Goal: Communication & Community: Answer question/provide support

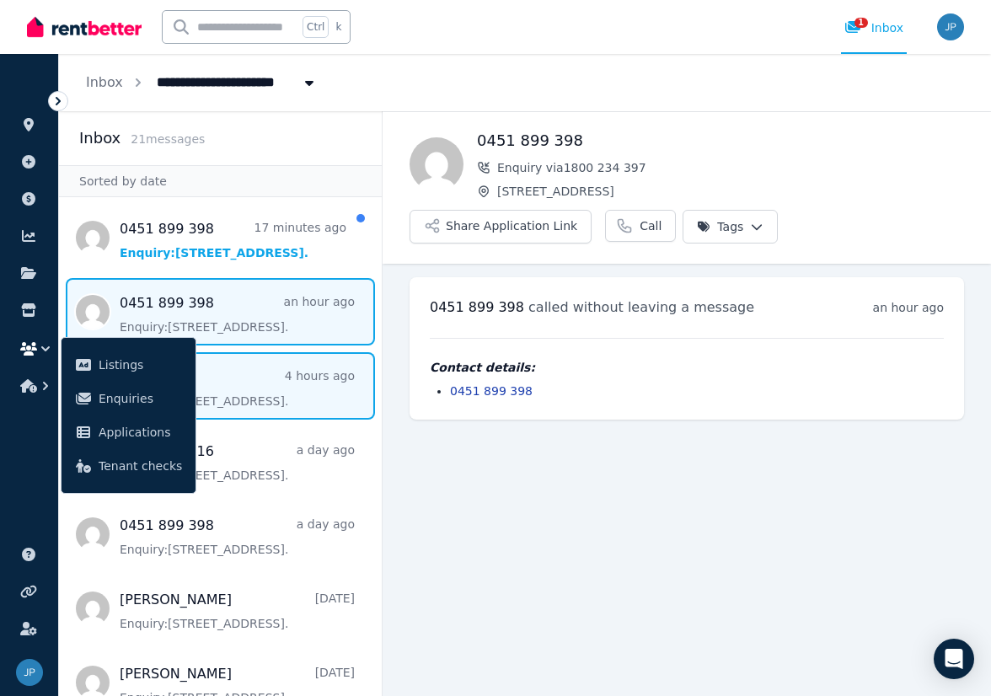
click at [302, 395] on span "Message list" at bounding box center [220, 385] width 323 height 67
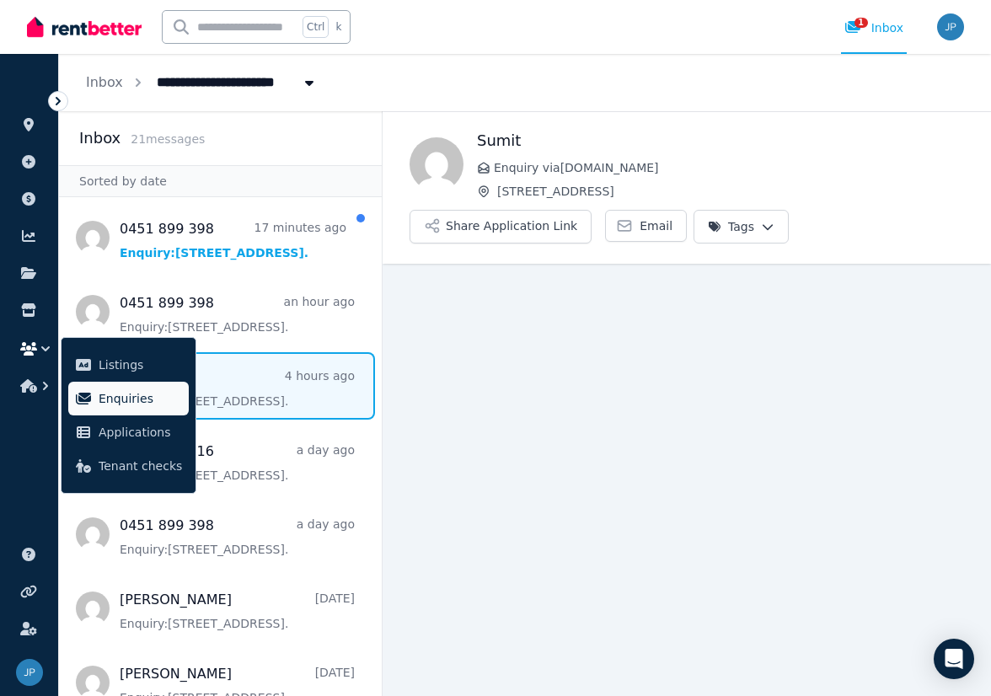
click at [116, 392] on span "Enquiries" at bounding box center [140, 399] width 83 height 20
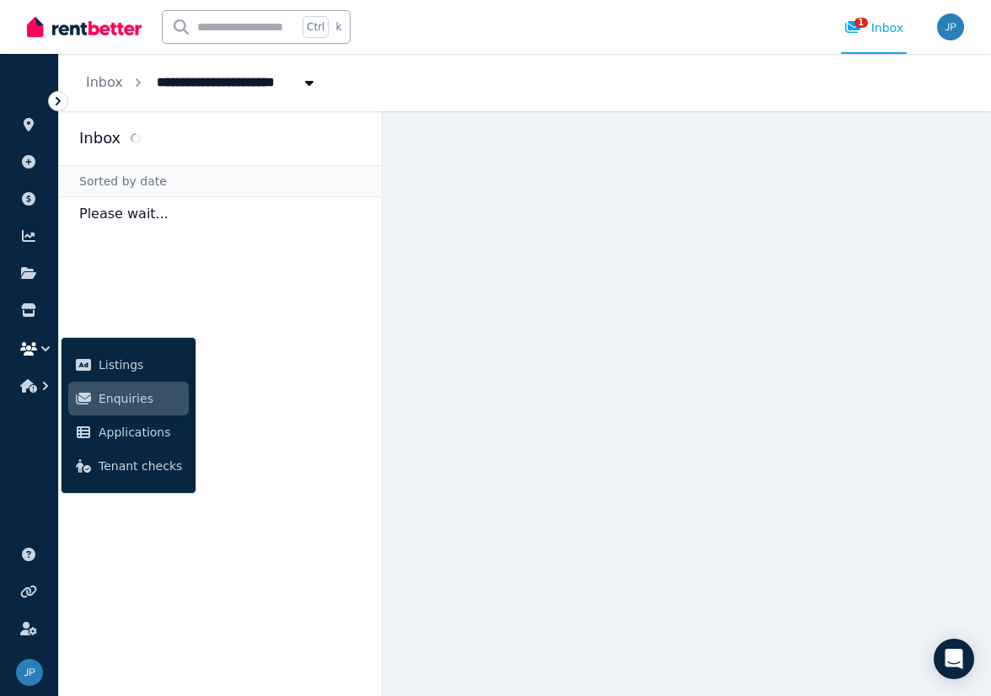
click at [626, 373] on main at bounding box center [687, 403] width 609 height 585
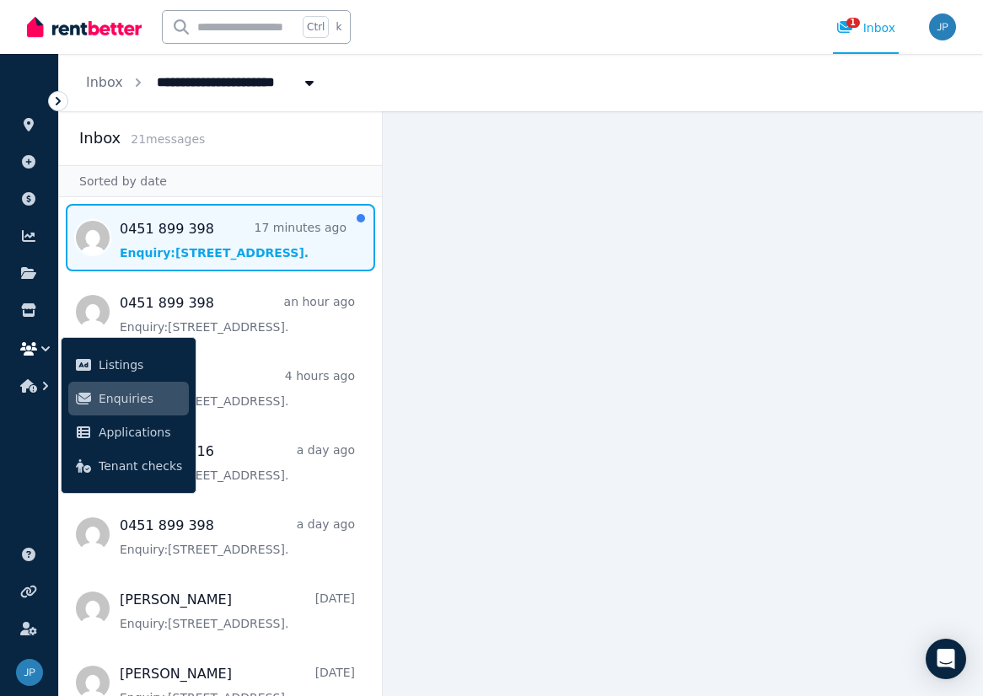
click at [274, 266] on span "Message list" at bounding box center [220, 237] width 323 height 67
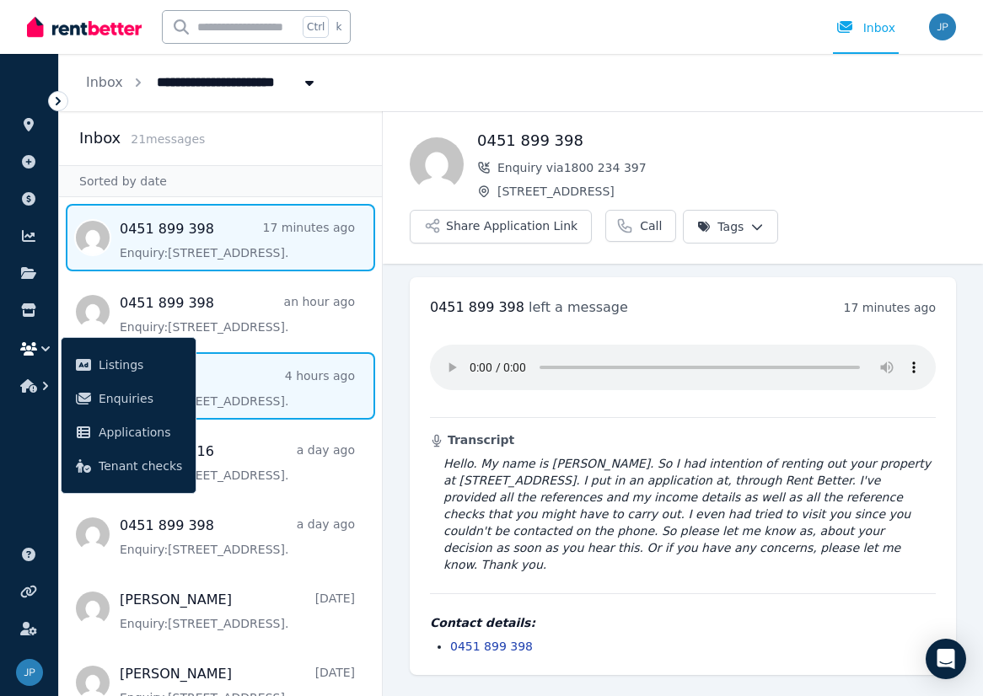
click at [301, 408] on span "Message list" at bounding box center [220, 385] width 323 height 67
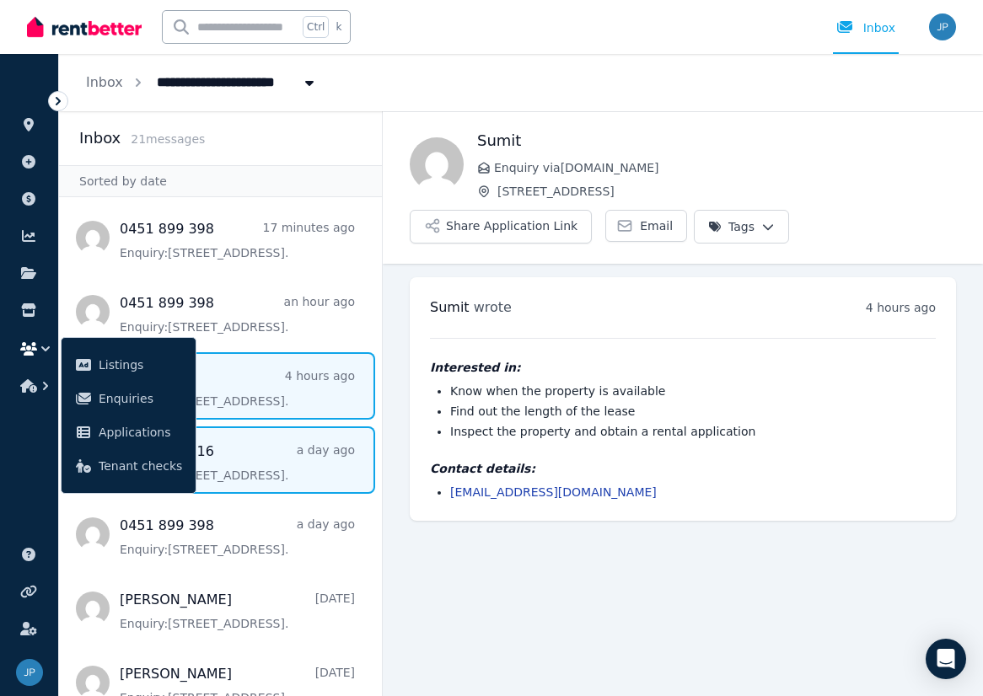
click at [305, 465] on span "Message list" at bounding box center [220, 460] width 323 height 67
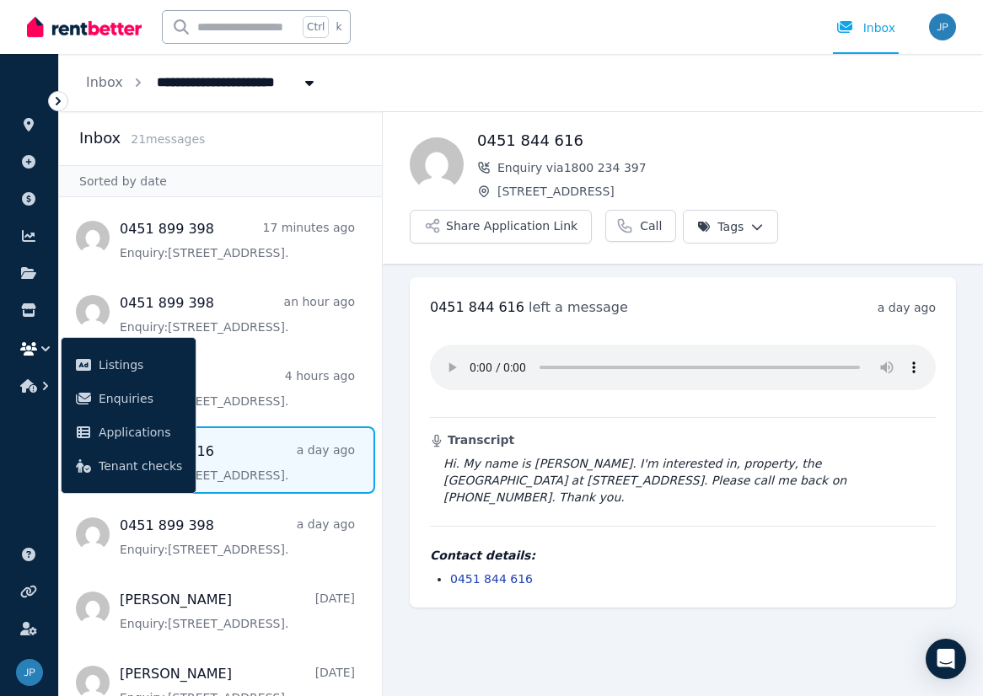
click at [732, 547] on h4 "Contact details:" at bounding box center [683, 555] width 506 height 17
